Goal: Check status: Check status

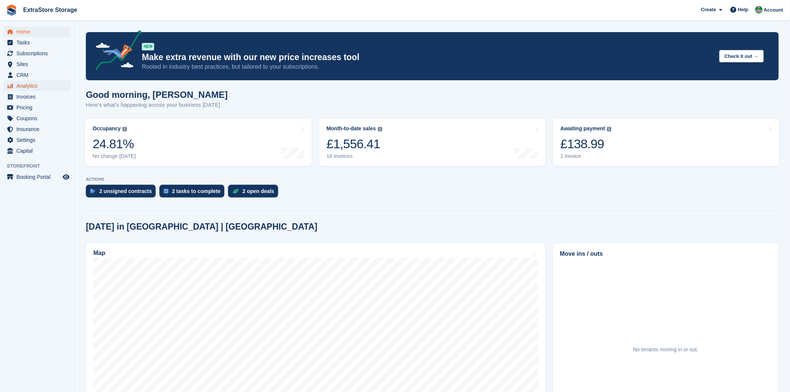
click at [33, 87] on span "Analytics" at bounding box center [38, 86] width 45 height 10
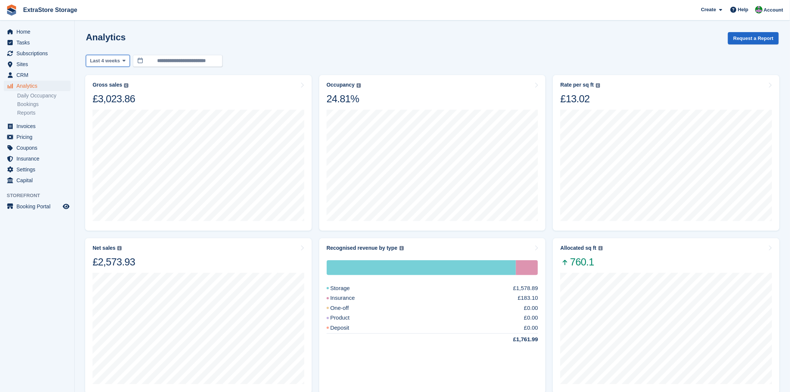
click at [122, 62] on icon at bounding box center [123, 60] width 3 height 5
click at [120, 77] on link "Last 7 days" at bounding box center [121, 78] width 65 height 13
click at [32, 125] on span "Invoices" at bounding box center [38, 126] width 45 height 10
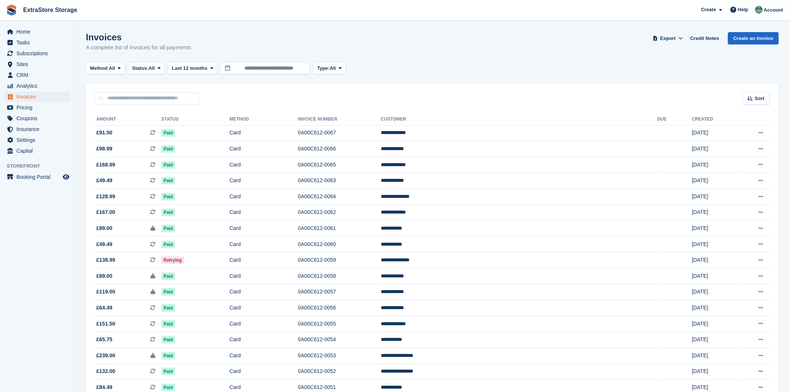
click at [658, 118] on th "Due" at bounding box center [675, 120] width 35 height 12
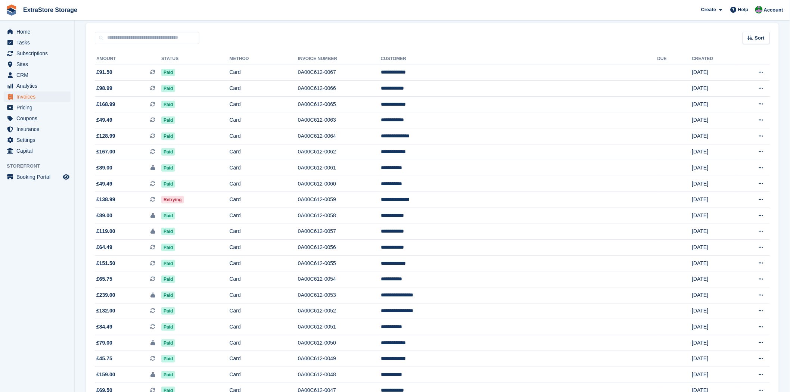
scroll to position [54, 0]
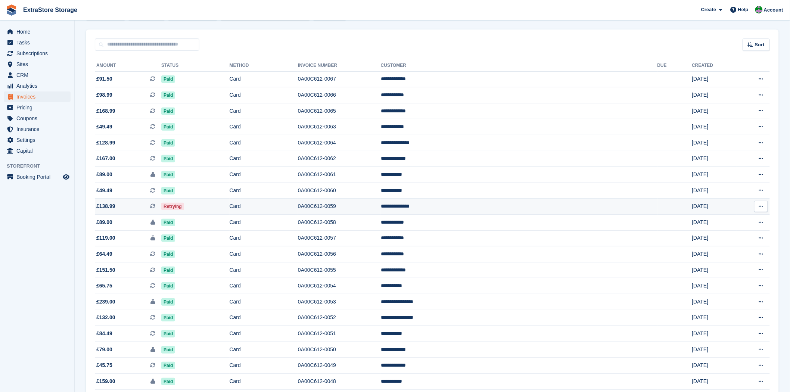
click at [115, 207] on span "£138.99 This is a recurring subscription invoice." at bounding box center [128, 206] width 66 height 8
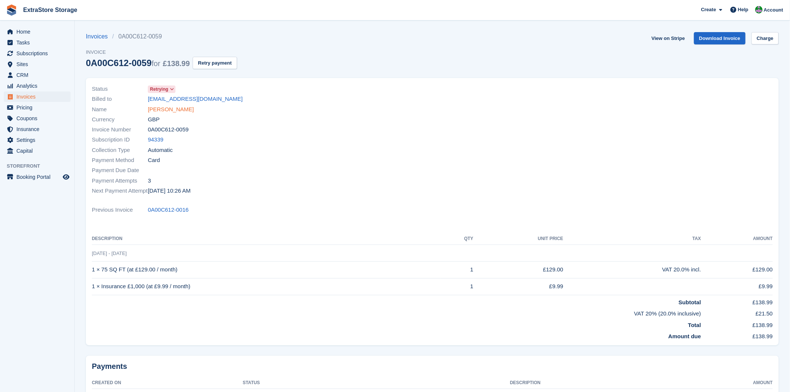
click at [168, 110] on link "Silifat Popoola" at bounding box center [171, 109] width 46 height 9
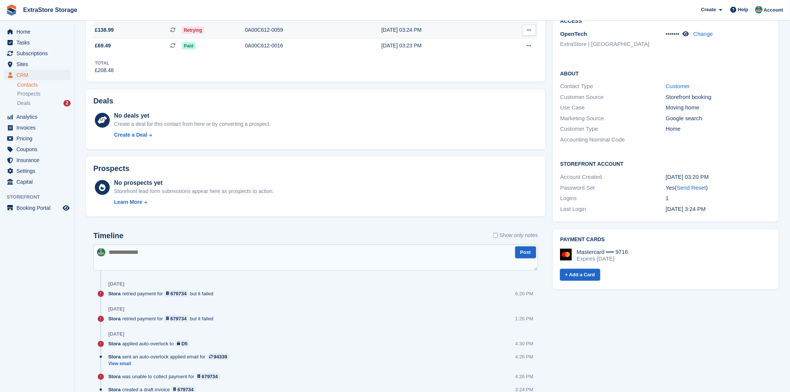
scroll to position [120, 0]
